Goal: Task Accomplishment & Management: Manage account settings

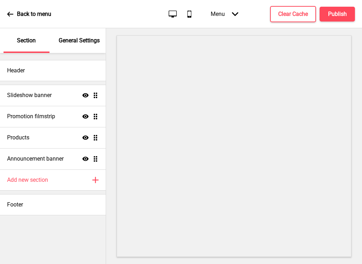
click at [34, 73] on div "Header" at bounding box center [53, 70] width 106 height 21
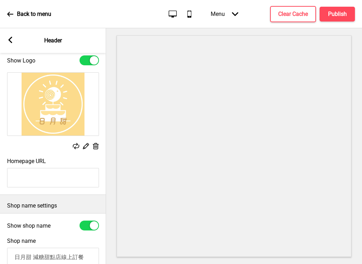
scroll to position [4, 0]
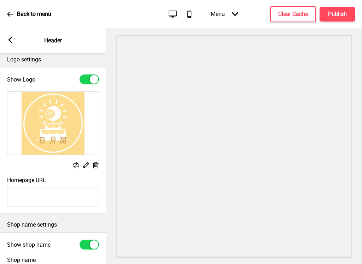
click at [13, 41] on rect at bounding box center [10, 40] width 6 height 6
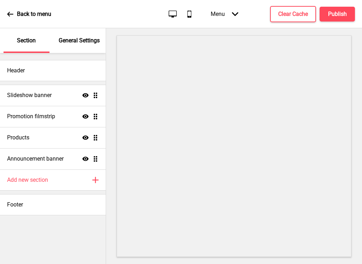
scroll to position [0, 0]
click at [34, 94] on h4 "Slideshow banner" at bounding box center [29, 96] width 45 height 8
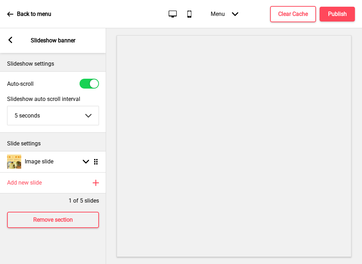
click at [335, 17] on h4 "Publish" at bounding box center [337, 14] width 19 height 8
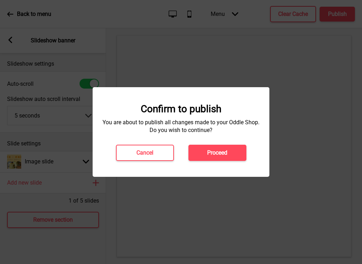
click at [230, 155] on button "Proceed" at bounding box center [217, 153] width 58 height 16
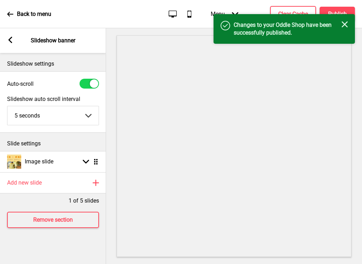
click at [335, 30] on h4 "Changes to your Oddle Shop have been successfully published." at bounding box center [288, 29] width 108 height 16
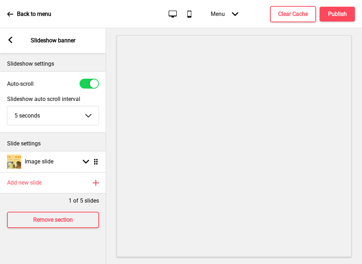
click at [87, 245] on div "Slideshow settings Auto-scroll Slideshow auto scroll interval 5 seconds 5 secon…" at bounding box center [53, 158] width 106 height 211
click at [17, 43] on div "Arrow left Slideshow banner" at bounding box center [53, 40] width 106 height 25
click at [12, 38] on rect at bounding box center [10, 40] width 6 height 6
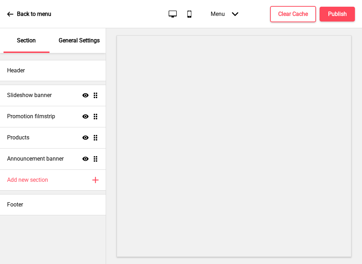
click at [14, 18] on div "Back to menu" at bounding box center [29, 14] width 44 height 19
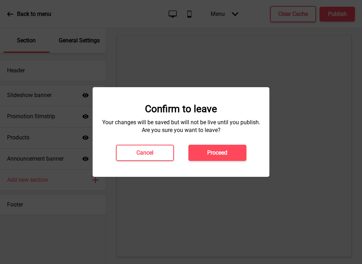
click at [164, 150] on button "Cancel" at bounding box center [145, 153] width 58 height 16
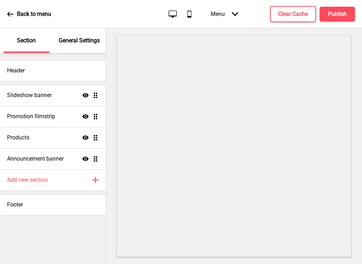
click at [12, 13] on icon at bounding box center [10, 14] width 6 height 6
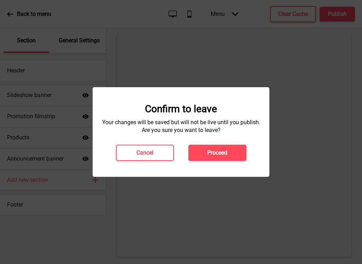
click at [165, 149] on button "Cancel" at bounding box center [145, 153] width 58 height 16
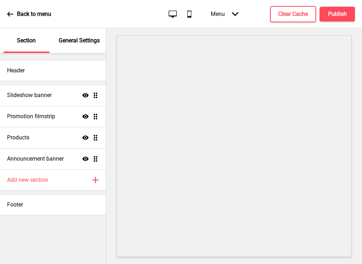
click at [37, 205] on div "Footer" at bounding box center [53, 204] width 106 height 21
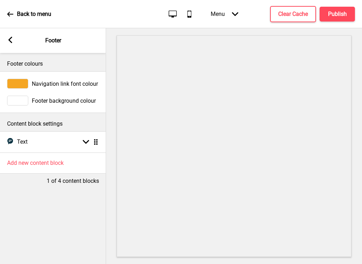
click at [12, 42] on icon at bounding box center [10, 40] width 4 height 6
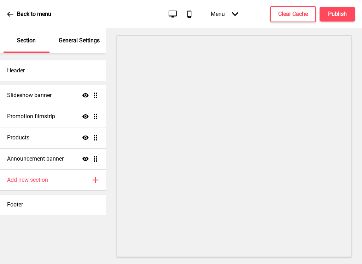
click at [63, 135] on div "Products Show Drag" at bounding box center [53, 137] width 106 height 21
select select "contain"
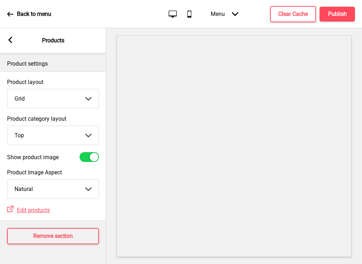
click at [90, 99] on select "Grid List" at bounding box center [52, 98] width 91 height 19
click at [43, 211] on span "Edit products" at bounding box center [33, 210] width 33 height 7
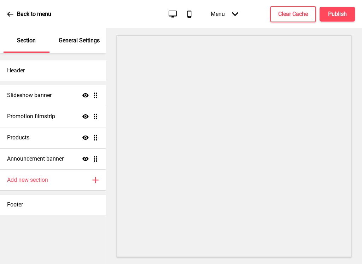
click at [93, 128] on div "Products Show Drag" at bounding box center [53, 137] width 106 height 21
select select "contain"
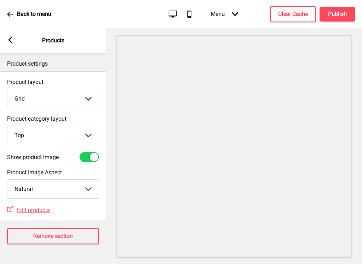
click at [12, 41] on rect at bounding box center [10, 40] width 6 height 6
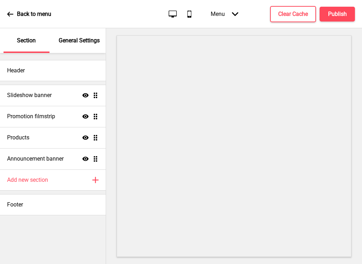
click at [59, 120] on div "Promotion filmstrip Show Drag" at bounding box center [53, 116] width 106 height 21
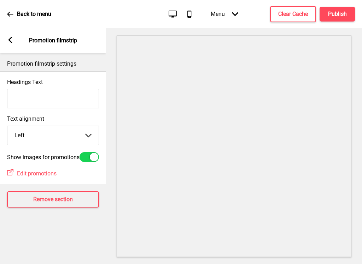
click at [87, 98] on input "Headings Text" at bounding box center [53, 98] width 92 height 19
click at [57, 100] on input "Headings Text" at bounding box center [53, 98] width 92 height 19
click at [92, 138] on select "Left Center Right" at bounding box center [52, 135] width 91 height 19
click at [67, 204] on h4 "Remove section" at bounding box center [53, 200] width 40 height 8
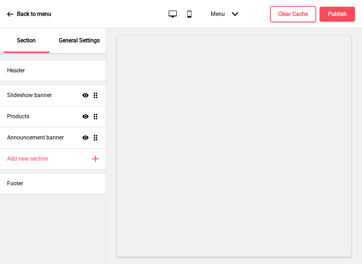
click at [67, 137] on div "Announcement banner Show Drag" at bounding box center [53, 137] width 106 height 21
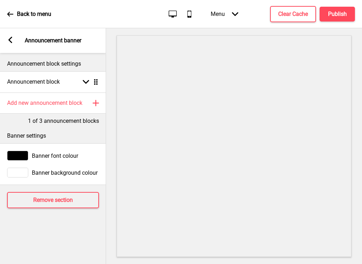
click at [100, 81] on div "Announcement block Arrow down Drag" at bounding box center [53, 81] width 106 height 21
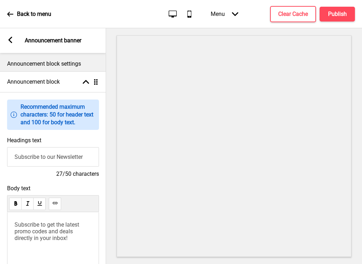
click at [83, 81] on rect at bounding box center [86, 82] width 6 height 6
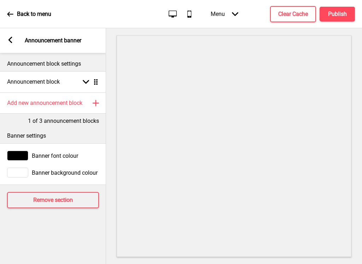
click at [85, 59] on div "Announcement block settings" at bounding box center [53, 62] width 106 height 18
click at [10, 40] on rect at bounding box center [10, 40] width 6 height 6
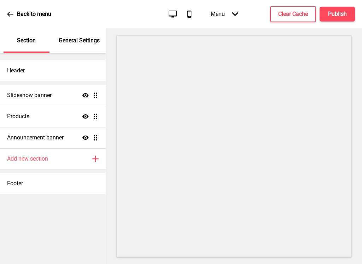
click at [68, 113] on div "Products Show Drag" at bounding box center [53, 116] width 106 height 21
select select "contain"
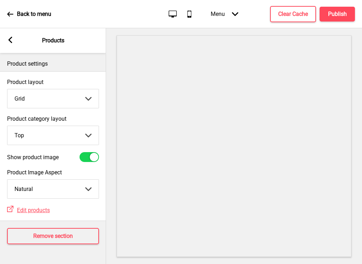
scroll to position [13, 0]
click at [45, 207] on span "Edit products" at bounding box center [33, 210] width 33 height 7
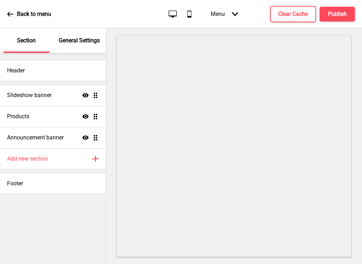
click at [56, 121] on div "Products Show Drag" at bounding box center [53, 116] width 106 height 21
select select "contain"
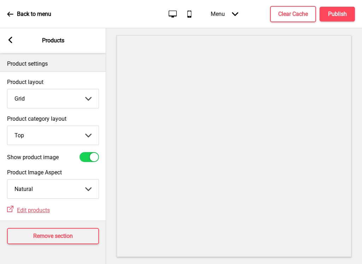
click at [235, 11] on icon "Arrow down" at bounding box center [235, 14] width 6 height 6
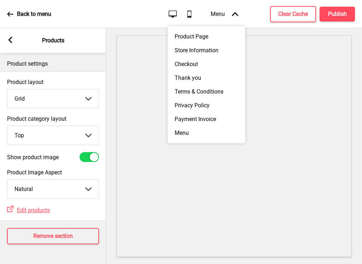
click at [236, 13] on icon at bounding box center [235, 14] width 6 height 4
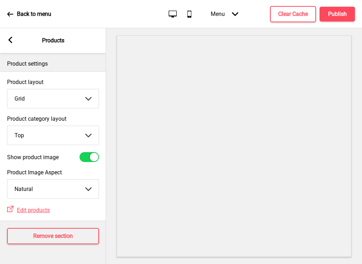
click at [8, 13] on icon at bounding box center [10, 14] width 6 height 5
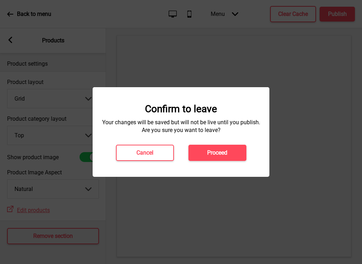
click at [155, 155] on button "Cancel" at bounding box center [145, 153] width 58 height 16
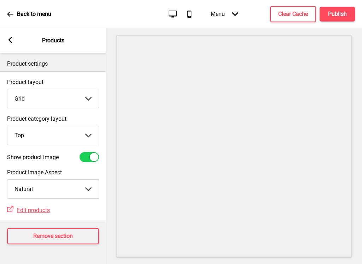
click at [13, 13] on icon at bounding box center [10, 14] width 6 height 6
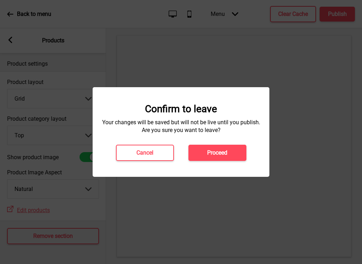
click at [152, 152] on h4 "Cancel" at bounding box center [144, 153] width 17 height 8
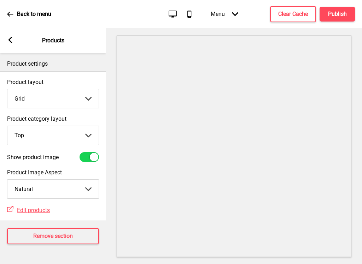
click at [11, 13] on icon at bounding box center [10, 14] width 6 height 6
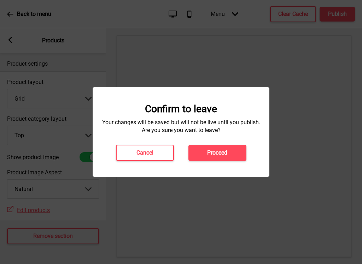
click at [212, 152] on h4 "Proceed" at bounding box center [217, 153] width 20 height 8
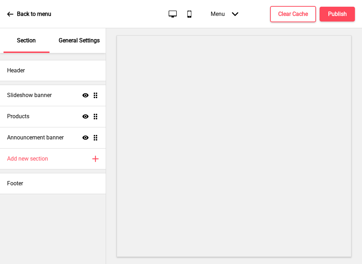
click at [57, 118] on div "Products Show Drag" at bounding box center [53, 116] width 106 height 21
select select "contain"
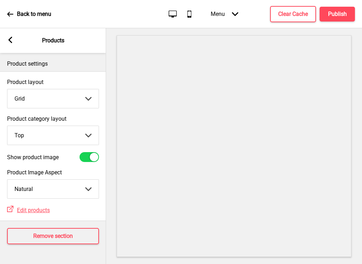
click at [41, 208] on span "Edit products" at bounding box center [33, 210] width 33 height 7
